Goal: Obtain resource: Download file/media

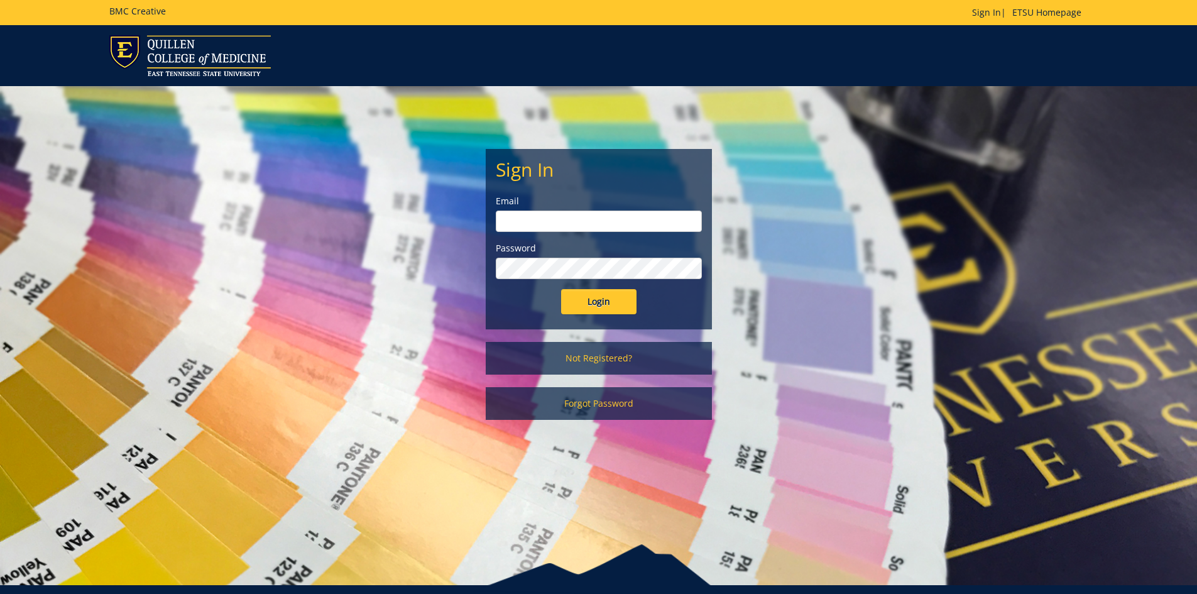
click at [577, 226] on input "email" at bounding box center [599, 220] width 206 height 21
type input "[EMAIL_ADDRESS][DOMAIN_NAME]"
click at [561, 289] on input "Login" at bounding box center [598, 301] width 75 height 25
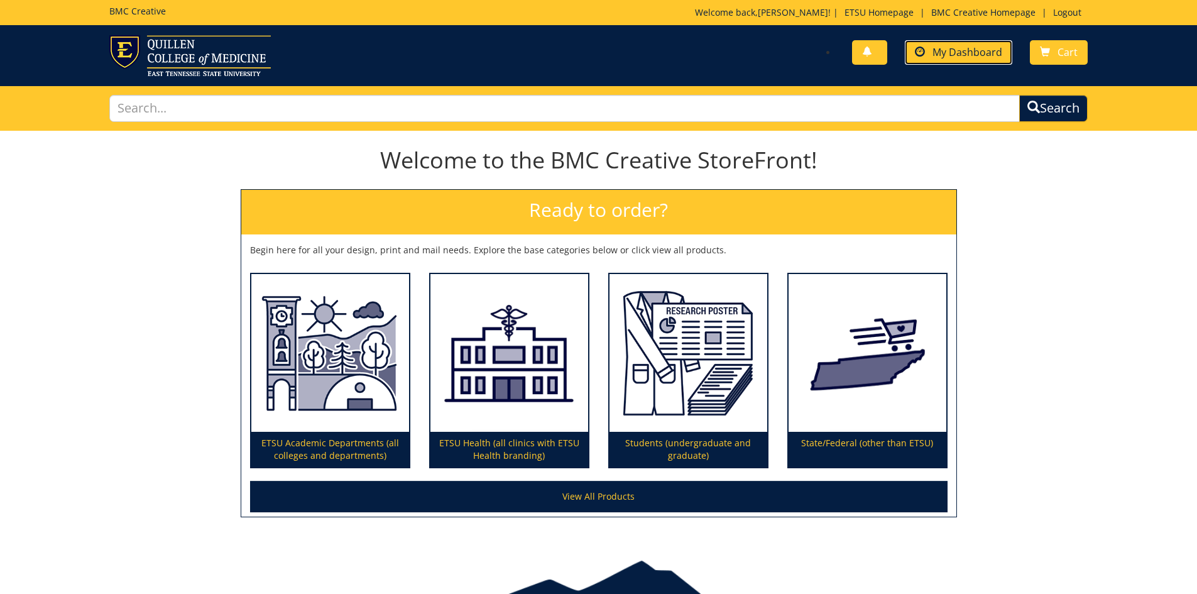
click at [922, 48] on span at bounding box center [920, 52] width 10 height 10
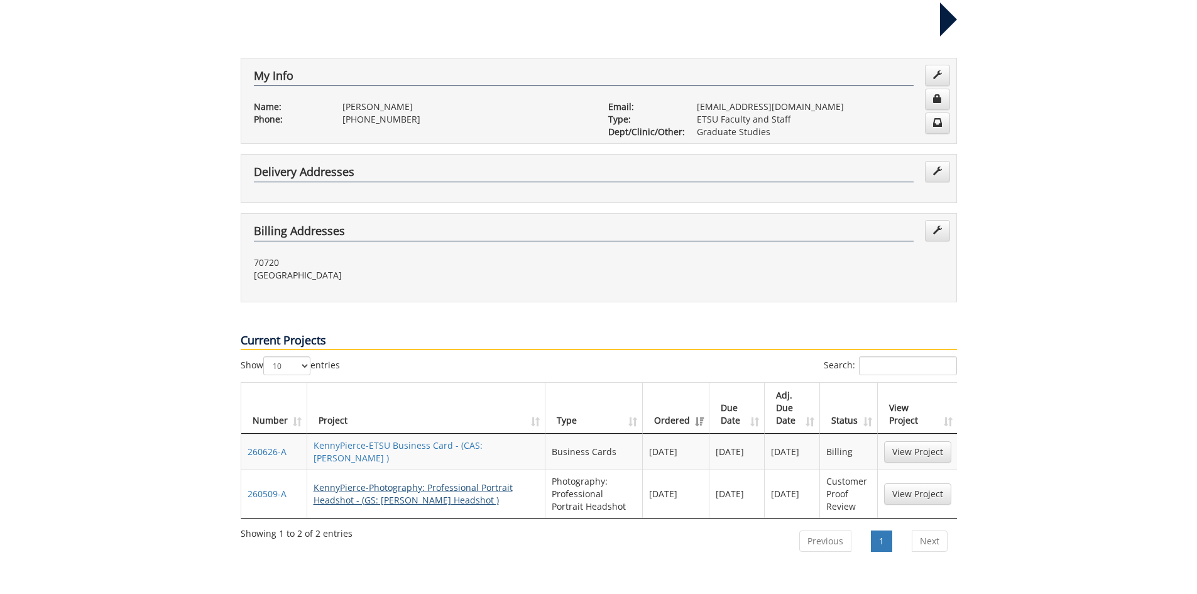
scroll to position [251, 0]
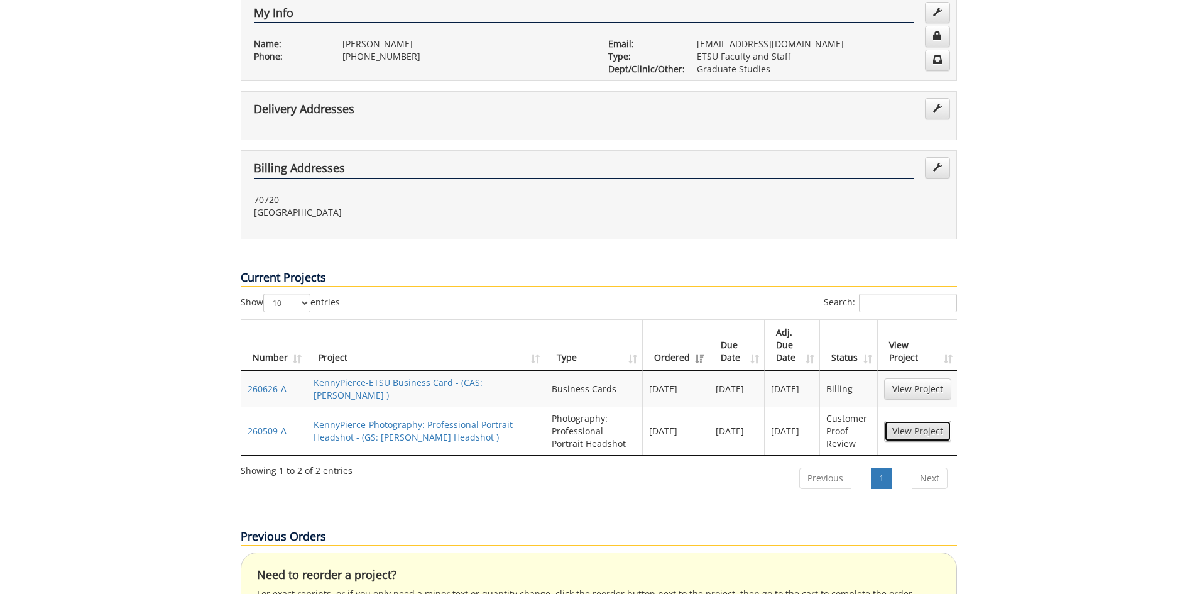
click at [905, 420] on link "View Project" at bounding box center [917, 430] width 67 height 21
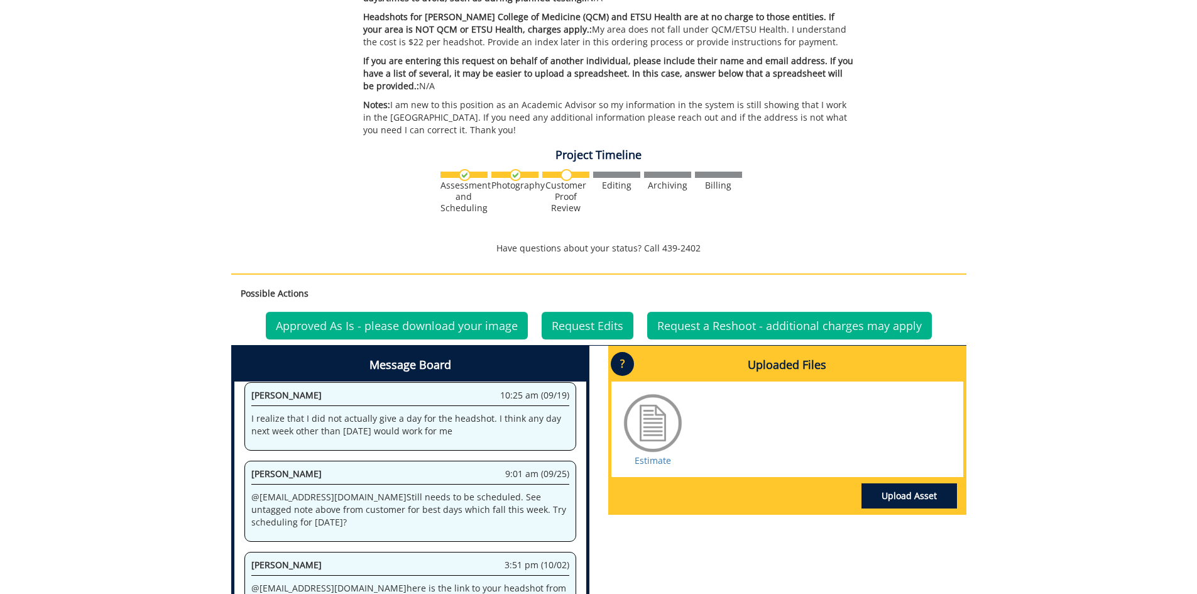
scroll to position [440, 0]
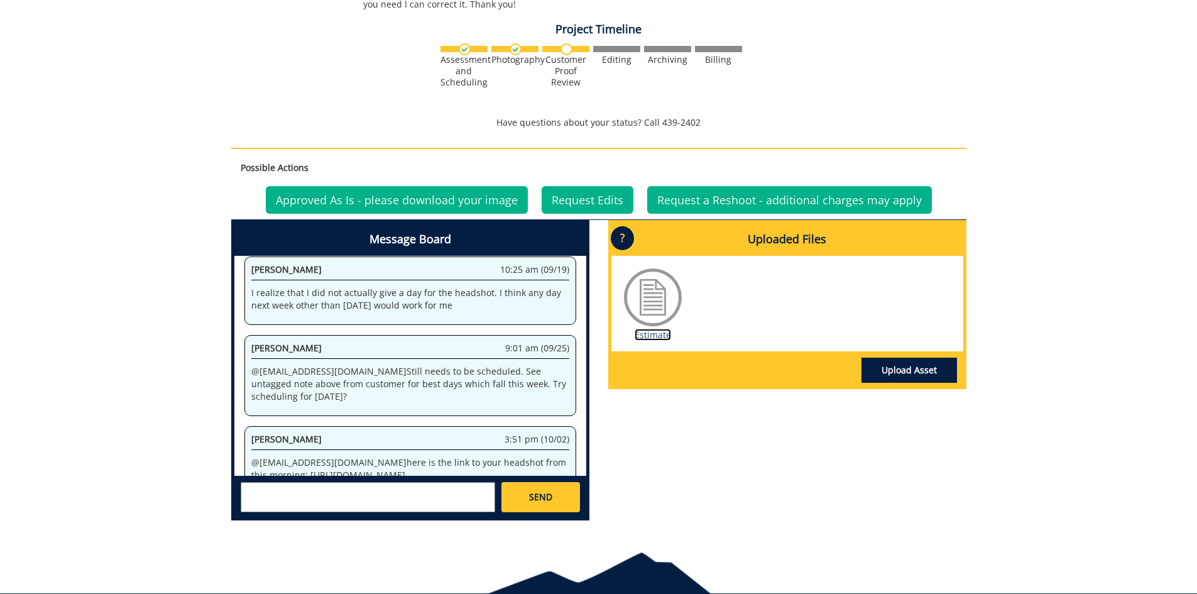
click at [648, 337] on link "Estimate" at bounding box center [653, 335] width 36 height 12
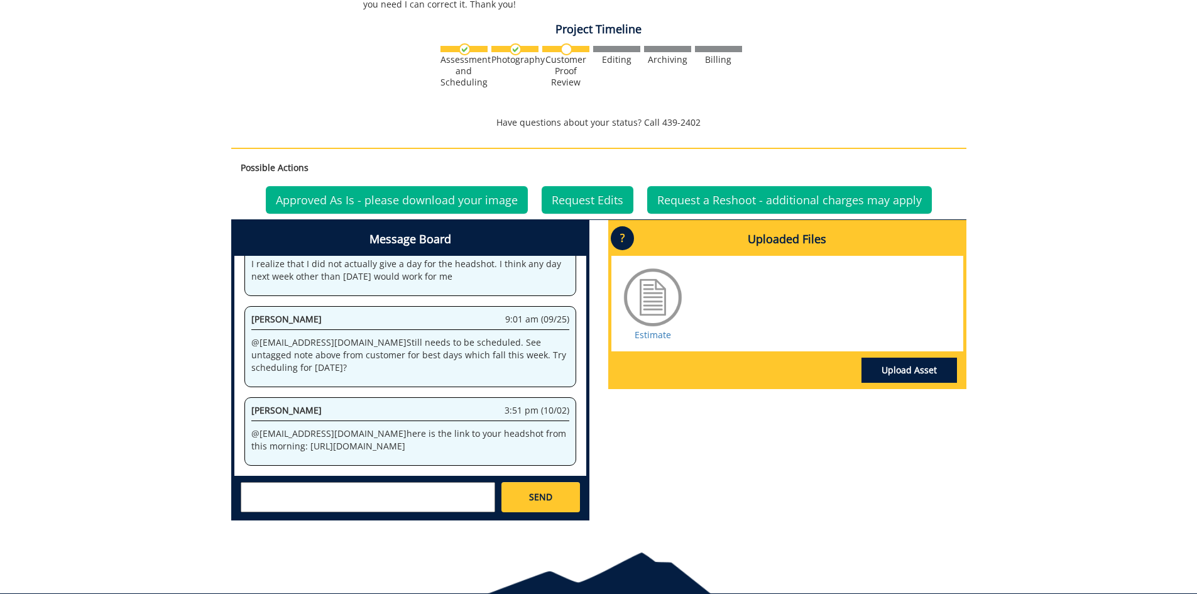
drag, startPoint x: 481, startPoint y: 450, endPoint x: 256, endPoint y: 423, distance: 225.9
click at [241, 423] on div "System 8:13 am (09/15) Welcome to the Project Messenger. All messages will appe…" at bounding box center [410, 366] width 352 height 220
copy p "[URL][DOMAIN_NAME]"
click at [669, 435] on div "Message Board System 8:13 am (09/15) Welcome to the Project Messenger. All mess…" at bounding box center [599, 375] width 754 height 310
click at [393, 197] on link "Approved As Is - please download your image" at bounding box center [397, 200] width 262 height 28
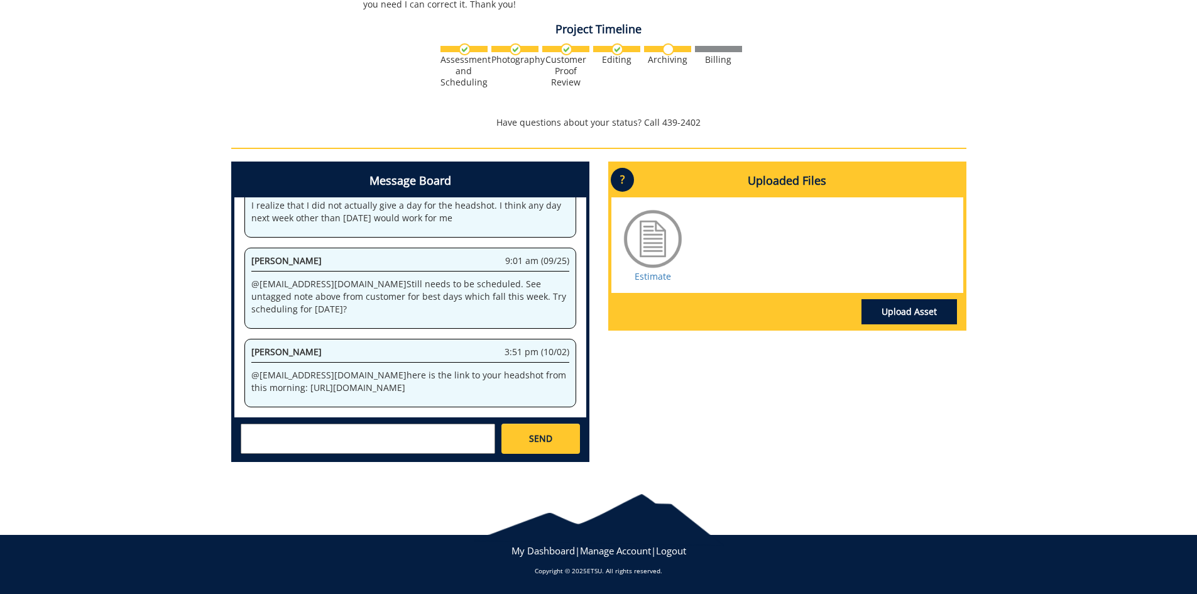
scroll to position [314, 0]
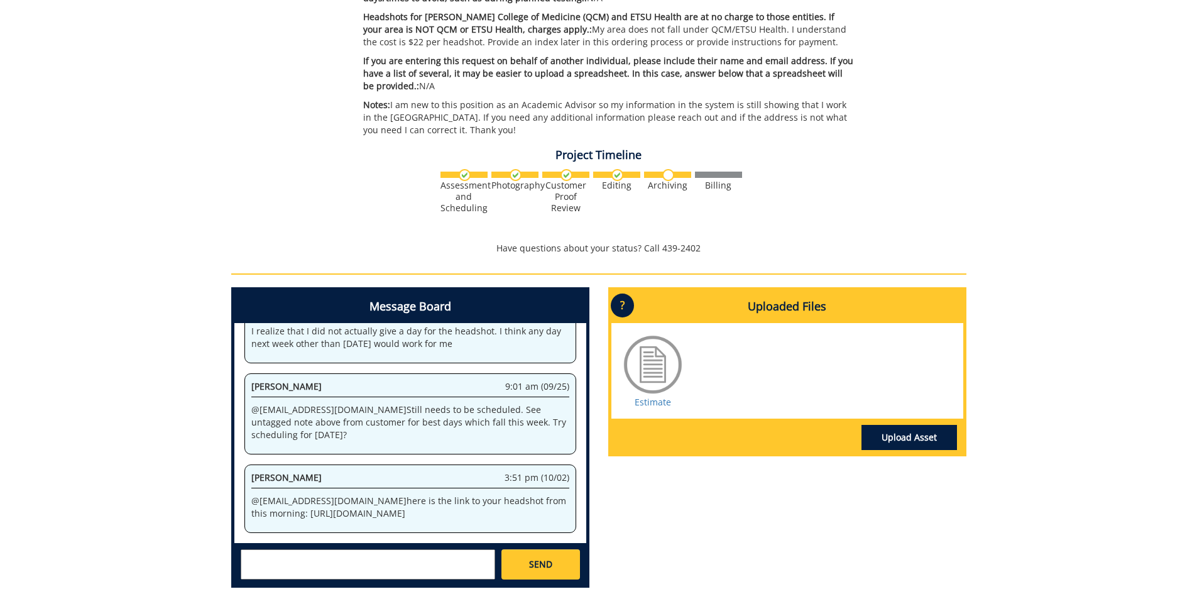
drag, startPoint x: 494, startPoint y: 513, endPoint x: 251, endPoint y: 491, distance: 243.5
click at [251, 494] on p "@ [EMAIL_ADDRESS][DOMAIN_NAME] here is the link to your headshot from this morn…" at bounding box center [410, 506] width 318 height 25
copy p "[URL][DOMAIN_NAME]"
click at [729, 555] on div "Message Board System 8:13 am (09/15) Welcome to the Project Messenger. All mess…" at bounding box center [599, 442] width 754 height 310
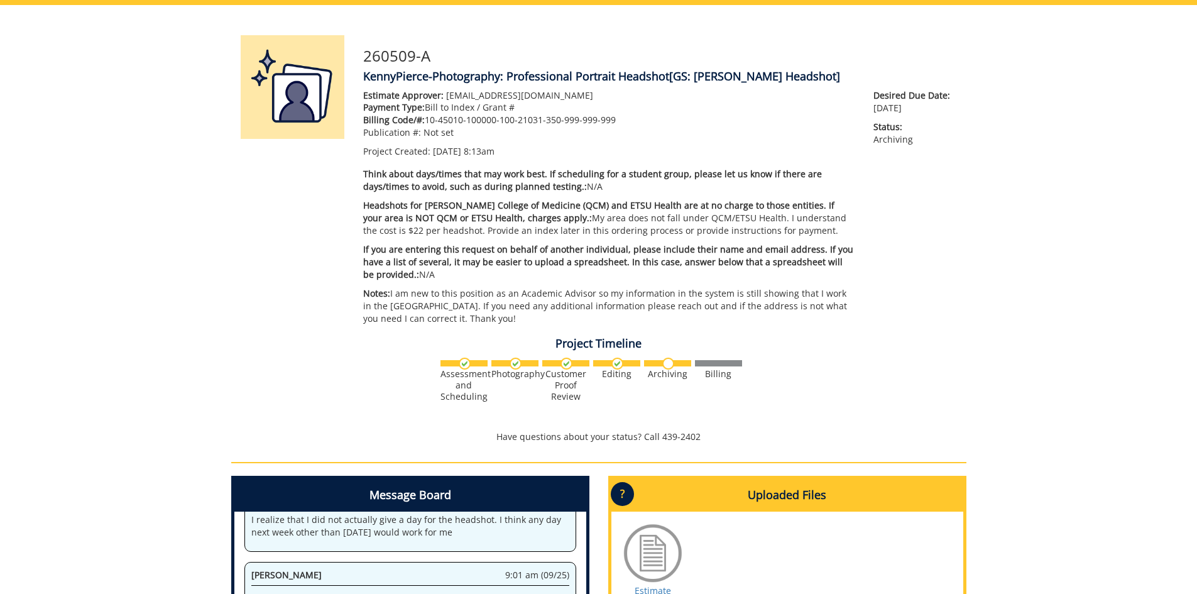
scroll to position [0, 0]
